Goal: Information Seeking & Learning: Check status

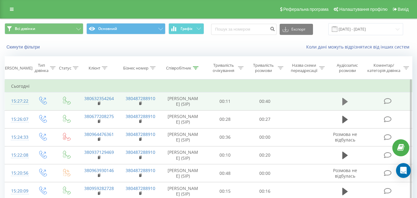
click at [343, 102] on icon at bounding box center [345, 101] width 6 height 7
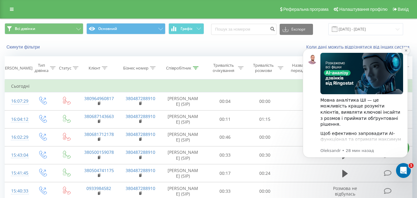
click at [405, 49] on icon "Dismiss notification" at bounding box center [405, 50] width 3 height 3
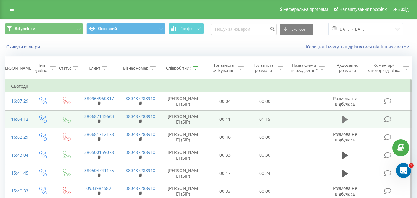
click at [346, 119] on icon at bounding box center [345, 119] width 6 height 7
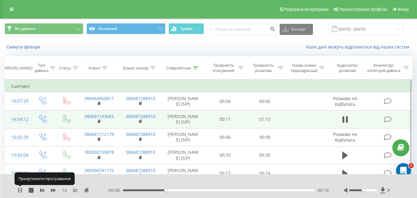
click at [20, 190] on icon at bounding box center [20, 190] width 5 height 5
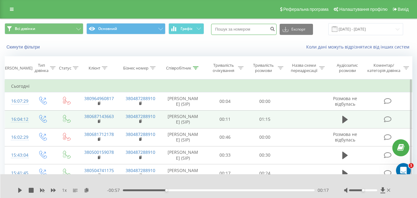
paste input "+380672401219"
click at [225, 30] on input "+380672401219" at bounding box center [243, 29] width 65 height 11
click at [224, 28] on input "+380672401219" at bounding box center [243, 29] width 65 height 11
type input "380672401219"
click at [275, 27] on icon "submit" at bounding box center [272, 28] width 5 height 4
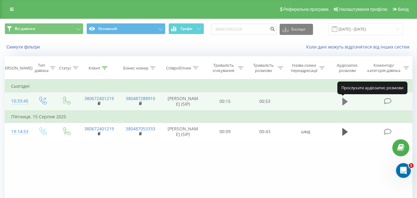
click at [343, 101] on icon at bounding box center [345, 101] width 6 height 7
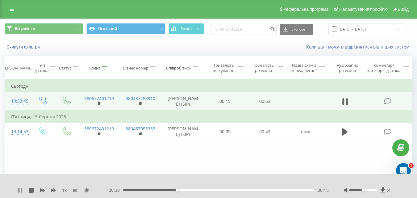
click at [19, 191] on icon at bounding box center [18, 190] width 1 height 5
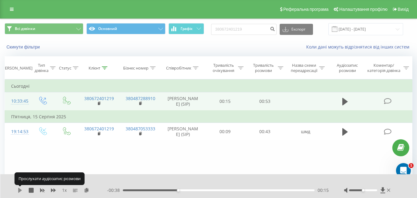
click at [20, 191] on icon at bounding box center [20, 190] width 4 height 5
click at [20, 191] on icon at bounding box center [20, 190] width 5 height 5
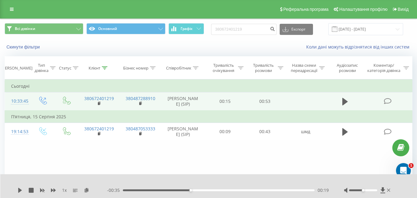
click at [152, 191] on div "- 00:35 00:19 00:19" at bounding box center [218, 190] width 222 height 6
click at [152, 189] on div "00:08" at bounding box center [219, 190] width 192 height 2
click at [20, 190] on icon at bounding box center [20, 190] width 4 height 5
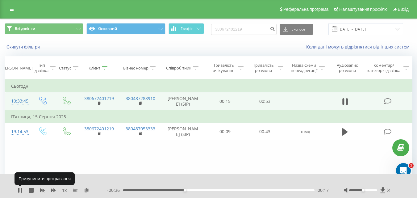
click at [19, 190] on icon at bounding box center [18, 190] width 1 height 5
click at [19, 190] on icon at bounding box center [20, 190] width 4 height 5
click at [19, 190] on icon at bounding box center [18, 190] width 1 height 5
click at [19, 190] on icon at bounding box center [20, 190] width 4 height 5
click at [19, 190] on icon at bounding box center [18, 190] width 1 height 5
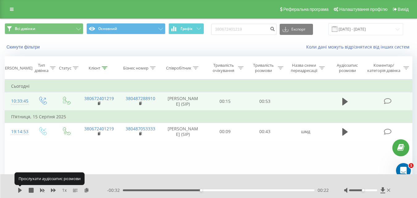
click at [19, 190] on icon at bounding box center [20, 190] width 4 height 5
click at [19, 190] on icon at bounding box center [18, 190] width 1 height 5
click at [19, 190] on icon at bounding box center [20, 190] width 4 height 5
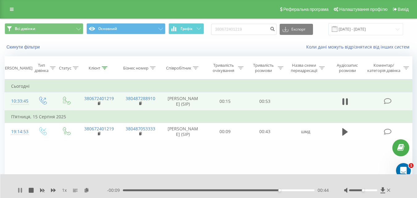
click at [21, 190] on icon at bounding box center [21, 190] width 1 height 5
click at [382, 190] on icon at bounding box center [382, 190] width 5 height 6
click at [19, 190] on icon at bounding box center [20, 190] width 4 height 5
drag, startPoint x: 244, startPoint y: 29, endPoint x: 241, endPoint y: 29, distance: 3.4
click at [241, 29] on input "380672401219" at bounding box center [243, 29] width 65 height 11
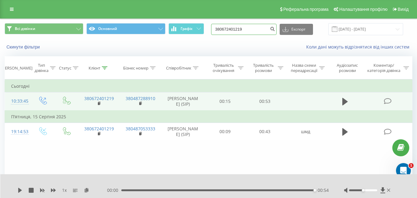
drag, startPoint x: 255, startPoint y: 26, endPoint x: 206, endPoint y: 28, distance: 49.7
click at [206, 28] on div "Всі дзвінки Основний Графік 380672401219 Експорт .csv .xls .xlsx 20.05.2025 - 2…" at bounding box center [209, 29] width 408 height 12
paste input "9416943"
type input "380679416943"
drag, startPoint x: 251, startPoint y: 30, endPoint x: 209, endPoint y: 27, distance: 41.8
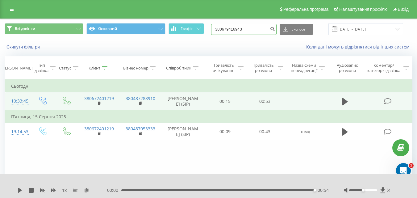
click at [209, 27] on div "Всі дзвінки Основний Графік 380679416943 Експорт .csv .xls .xlsx 20.05.2025 - 2…" at bounding box center [209, 29] width 408 height 12
click at [275, 29] on icon "submit" at bounding box center [272, 28] width 5 height 4
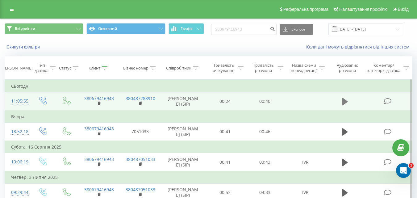
click at [345, 101] on icon at bounding box center [345, 101] width 6 height 7
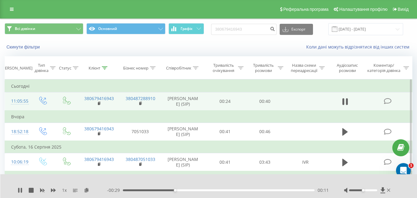
click at [345, 101] on icon at bounding box center [345, 101] width 6 height 9
click at [19, 191] on icon at bounding box center [20, 190] width 4 height 5
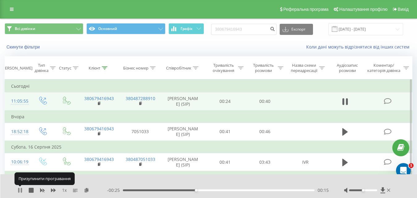
click at [20, 189] on icon at bounding box center [20, 190] width 5 height 5
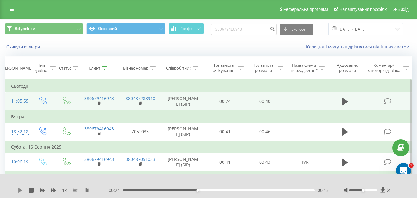
click at [19, 190] on icon at bounding box center [20, 190] width 4 height 5
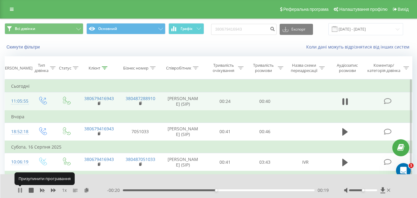
click at [20, 189] on icon at bounding box center [20, 190] width 5 height 5
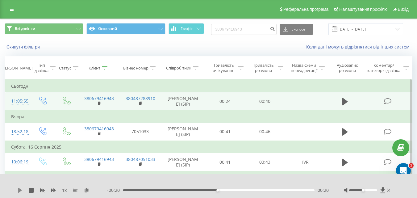
click at [21, 190] on icon at bounding box center [20, 190] width 4 height 5
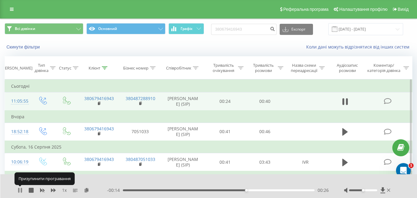
click at [20, 188] on icon at bounding box center [20, 190] width 5 height 5
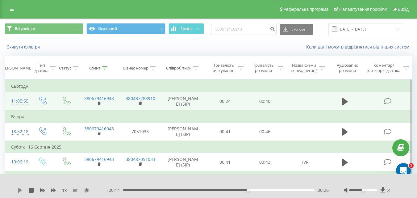
click at [19, 189] on icon at bounding box center [20, 190] width 4 height 5
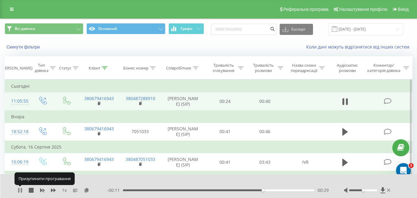
click at [21, 190] on icon at bounding box center [21, 190] width 1 height 5
click at [21, 189] on icon at bounding box center [20, 190] width 4 height 5
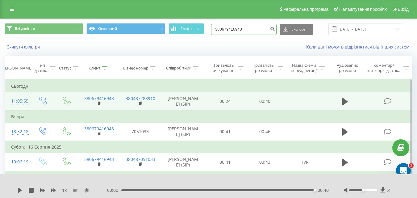
drag, startPoint x: 251, startPoint y: 30, endPoint x: 220, endPoint y: 24, distance: 32.0
click at [207, 28] on div "Всі дзвінки Основний Графік 380679416943 Експорт .csv .xls .xlsx 20.05.2025 - 2…" at bounding box center [209, 29] width 408 height 12
paste input "+380984042658"
click at [224, 29] on input "+380984042658" at bounding box center [243, 29] width 65 height 11
type input "380984042658"
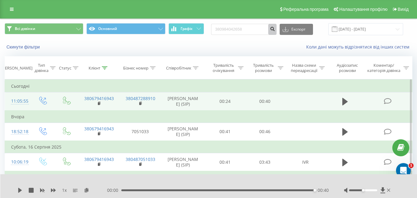
click at [275, 29] on icon "submit" at bounding box center [272, 28] width 5 height 4
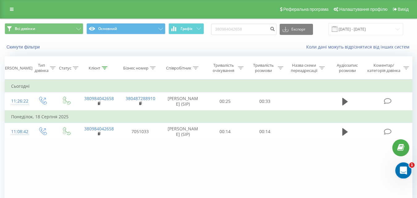
click at [406, 168] on icon "Открыть службу сообщений Intercom" at bounding box center [402, 169] width 10 height 10
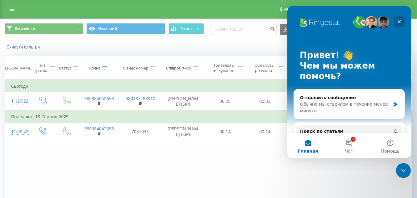
click at [401, 20] on div "Закрыть" at bounding box center [398, 21] width 11 height 11
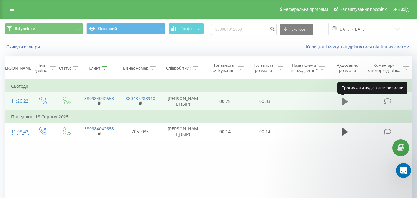
click at [345, 101] on icon at bounding box center [345, 101] width 6 height 7
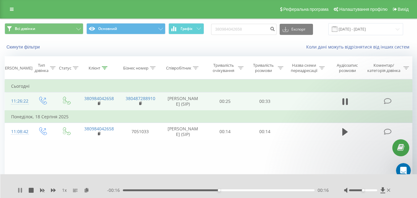
click at [21, 189] on icon at bounding box center [20, 190] width 5 height 5
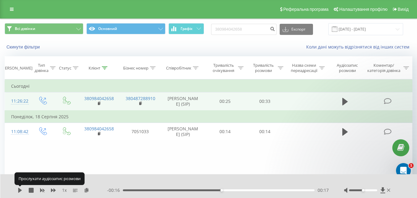
click at [21, 189] on icon at bounding box center [20, 190] width 4 height 5
click at [21, 189] on icon at bounding box center [20, 190] width 5 height 5
click at [21, 189] on icon at bounding box center [20, 190] width 4 height 5
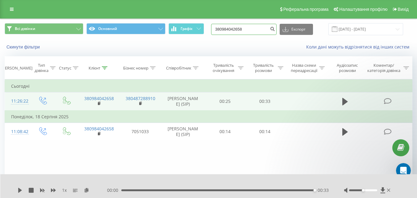
drag, startPoint x: 252, startPoint y: 29, endPoint x: 208, endPoint y: 28, distance: 43.8
click at [208, 28] on div "Всі дзвінки Основний Графік 380984042658 Експорт .csv .xls .xlsx 20.05.2025 - 2…" at bounding box center [209, 29] width 408 height 12
paste input "50780531"
type input "380950780531"
click at [275, 30] on icon "submit" at bounding box center [272, 28] width 5 height 4
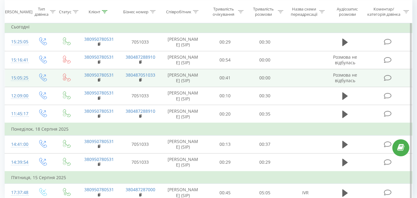
scroll to position [62, 0]
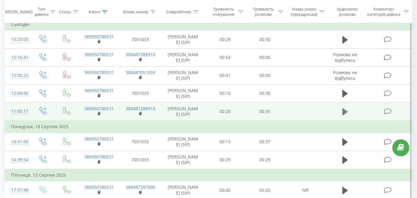
click at [344, 115] on icon at bounding box center [345, 111] width 6 height 7
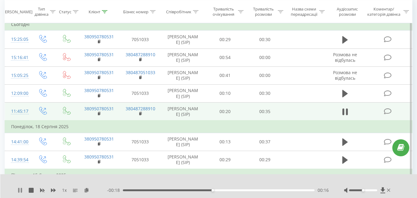
click at [20, 191] on icon at bounding box center [20, 190] width 5 height 5
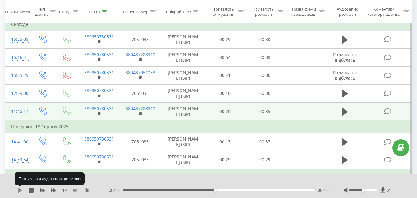
click at [19, 192] on icon at bounding box center [20, 190] width 4 height 5
click at [20, 189] on icon at bounding box center [20, 190] width 5 height 5
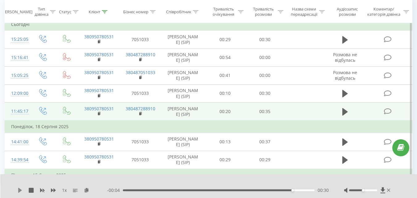
click at [19, 190] on icon at bounding box center [20, 190] width 4 height 5
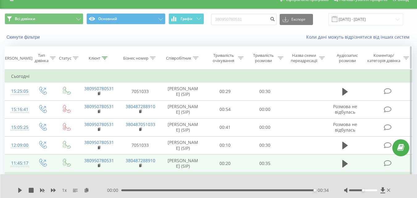
scroll to position [0, 0]
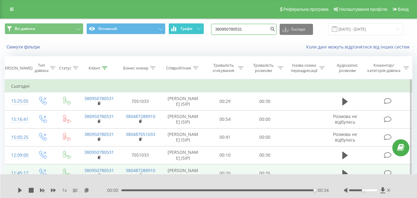
drag, startPoint x: 251, startPoint y: 28, endPoint x: 195, endPoint y: 28, distance: 55.9
click at [195, 28] on div "Всі дзвінки Основний Графік 380950780531 Експорт .csv .xls .xlsx [DATE] - [DATE]" at bounding box center [209, 29] width 408 height 12
paste input "67720835"
type input "380677208351"
click at [275, 28] on icon "submit" at bounding box center [272, 28] width 5 height 4
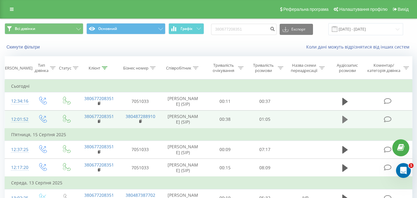
click at [346, 123] on icon at bounding box center [345, 119] width 6 height 7
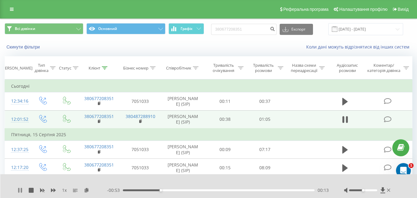
click at [19, 190] on icon at bounding box center [18, 190] width 1 height 5
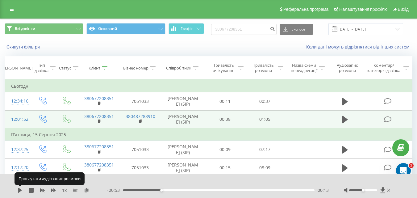
click at [19, 190] on icon at bounding box center [20, 190] width 4 height 5
click at [19, 190] on icon at bounding box center [18, 190] width 1 height 5
click at [19, 190] on icon at bounding box center [20, 190] width 4 height 5
click at [21, 190] on icon at bounding box center [20, 190] width 5 height 5
click at [21, 190] on icon at bounding box center [20, 190] width 4 height 5
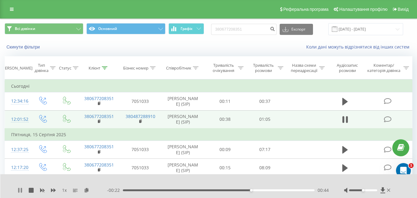
click at [21, 189] on icon at bounding box center [21, 190] width 1 height 5
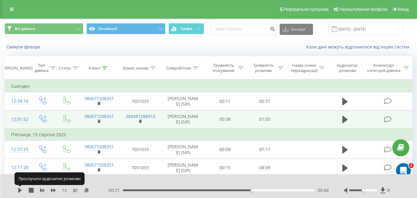
click at [21, 189] on icon at bounding box center [20, 190] width 4 height 5
click at [21, 189] on icon at bounding box center [21, 190] width 1 height 5
click at [21, 189] on icon at bounding box center [20, 190] width 4 height 5
click at [21, 189] on icon at bounding box center [21, 190] width 1 height 5
click at [21, 189] on icon at bounding box center [20, 190] width 4 height 5
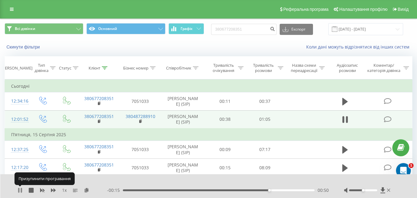
click at [21, 189] on icon at bounding box center [20, 190] width 5 height 5
click at [21, 189] on icon at bounding box center [20, 190] width 4 height 5
click at [21, 189] on icon at bounding box center [20, 190] width 5 height 5
click at [21, 189] on icon at bounding box center [20, 190] width 4 height 5
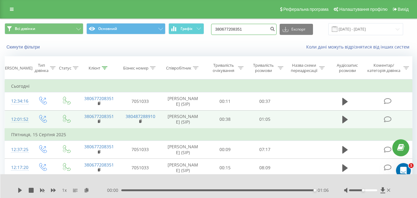
drag, startPoint x: 254, startPoint y: 29, endPoint x: 214, endPoint y: 29, distance: 40.1
click at [214, 29] on div "Всі дзвінки Основний Графік 380677208351 Експорт .csv .xls .xlsx 20.05.2025 - 2…" at bounding box center [209, 29] width 408 height 12
paste input "36655283"
type input "380636655283"
click at [275, 27] on icon "submit" at bounding box center [272, 28] width 5 height 4
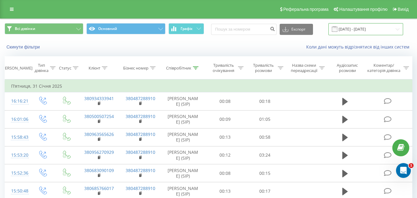
click at [373, 27] on input "01.01.2025 - 31.01.2025" at bounding box center [365, 29] width 75 height 12
click at [10, 9] on icon at bounding box center [12, 9] width 4 height 4
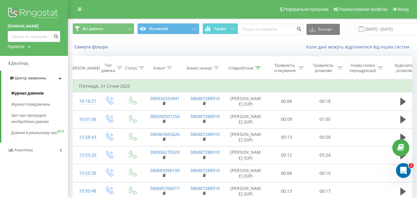
click at [26, 93] on span "Журнал дзвінків" at bounding box center [27, 93] width 33 height 6
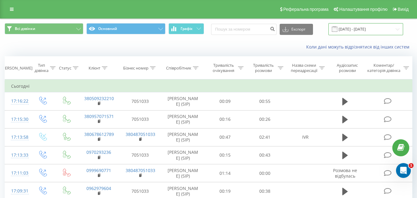
click at [371, 29] on input "[DATE] - [DATE]" at bounding box center [365, 29] width 75 height 12
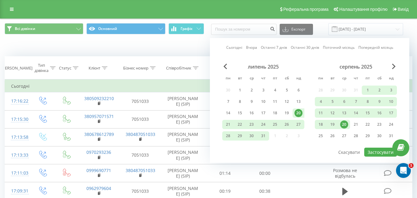
click at [345, 124] on div "20" at bounding box center [344, 124] width 8 height 8
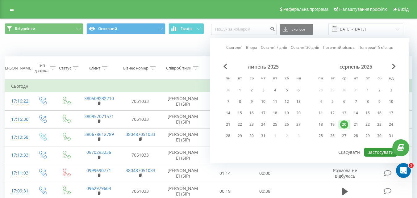
click at [376, 151] on button "Застосувати" at bounding box center [380, 151] width 33 height 9
type input "20.08.2025 - 20.08.2025"
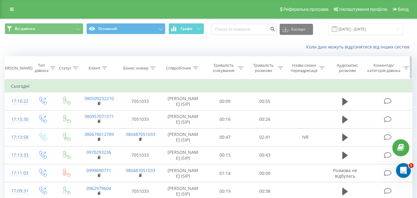
click at [185, 68] on div "Співробітник" at bounding box center [178, 67] width 25 height 5
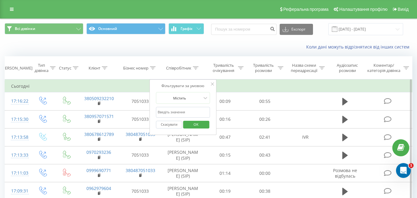
click at [179, 111] on input "text" at bounding box center [183, 112] width 54 height 11
type input "Ейсм"
click at [193, 124] on span "OK" at bounding box center [195, 124] width 17 height 10
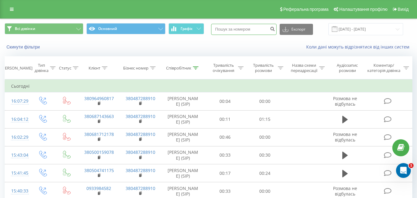
paste input
paste input "380636655283"
type input "380636655283"
click at [276, 28] on button "submit" at bounding box center [272, 29] width 8 height 11
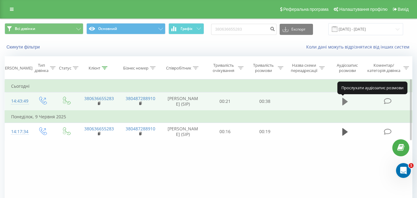
click at [343, 101] on icon at bounding box center [345, 101] width 6 height 7
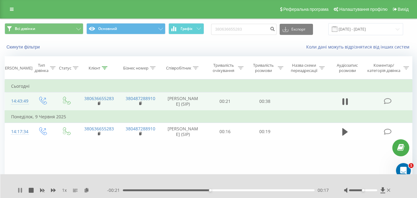
click at [20, 191] on icon at bounding box center [20, 190] width 5 height 5
click at [19, 190] on icon at bounding box center [20, 190] width 4 height 5
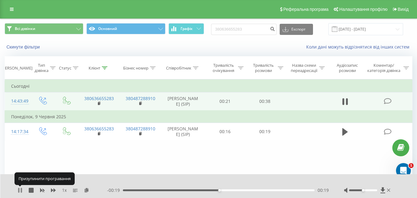
click at [19, 191] on icon at bounding box center [18, 190] width 1 height 5
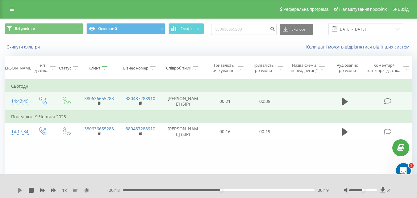
click at [19, 190] on icon at bounding box center [20, 190] width 4 height 5
click at [20, 190] on icon at bounding box center [20, 190] width 5 height 5
click at [20, 189] on icon at bounding box center [20, 190] width 5 height 5
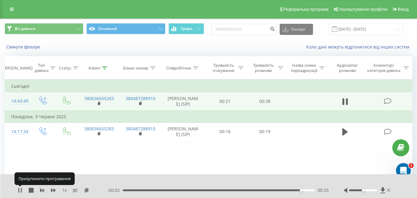
click at [19, 189] on icon at bounding box center [18, 190] width 1 height 5
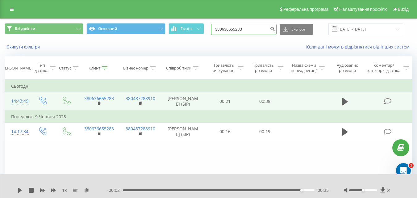
drag, startPoint x: 248, startPoint y: 29, endPoint x: 218, endPoint y: 25, distance: 30.2
click at [218, 25] on input "380636655283" at bounding box center [243, 29] width 65 height 11
paste input "62515518"
type input "380662515518"
click at [275, 28] on icon "submit" at bounding box center [272, 28] width 5 height 4
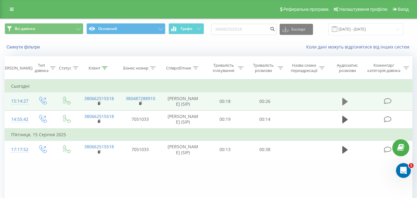
click at [344, 100] on icon at bounding box center [345, 101] width 6 height 7
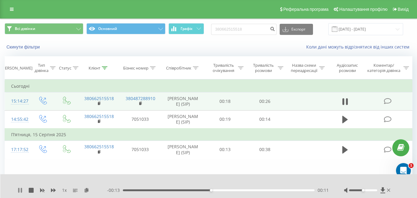
click at [20, 190] on icon at bounding box center [20, 190] width 5 height 5
click at [19, 191] on icon at bounding box center [20, 190] width 4 height 5
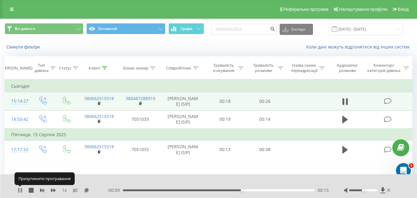
click at [21, 190] on icon at bounding box center [20, 190] width 5 height 5
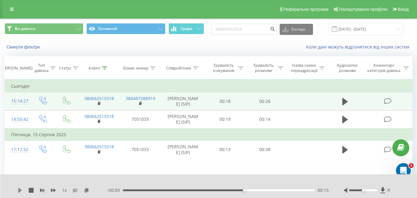
click at [20, 191] on icon at bounding box center [20, 190] width 4 height 5
click at [10, 6] on link at bounding box center [11, 9] width 11 height 9
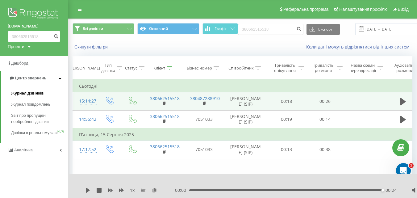
click at [27, 93] on span "Журнал дзвінків" at bounding box center [27, 93] width 33 height 6
